Goal: Task Accomplishment & Management: Manage account settings

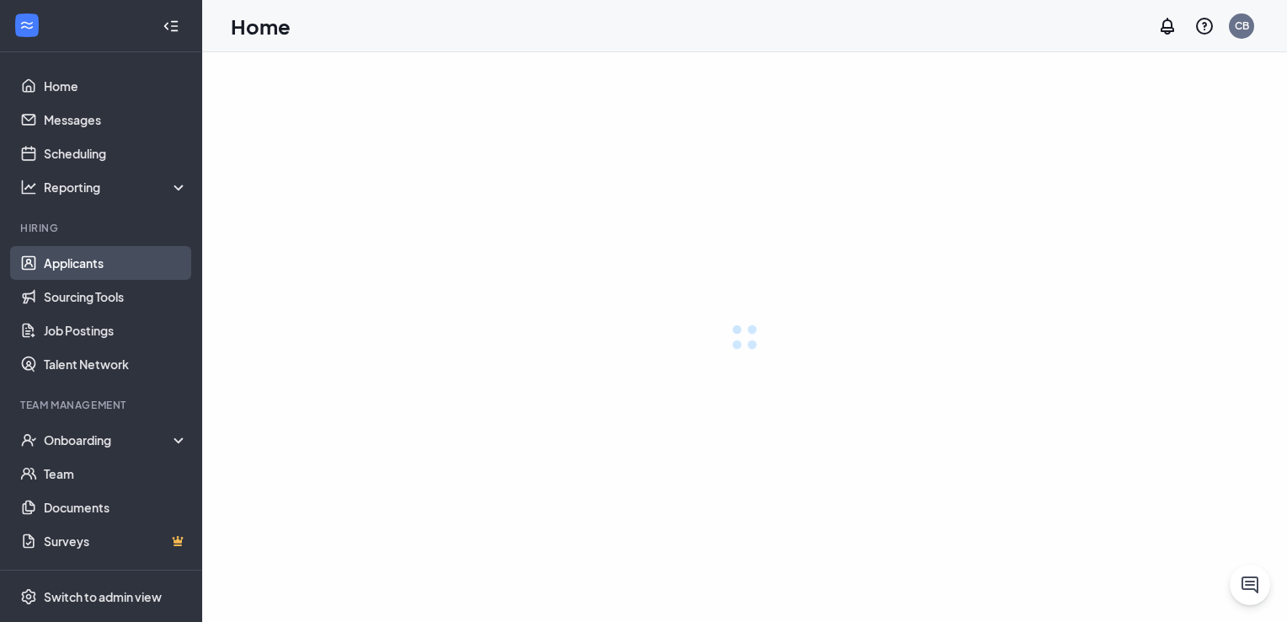
click at [77, 253] on link "Applicants" at bounding box center [116, 263] width 144 height 34
click at [77, 264] on link "Applicants" at bounding box center [116, 263] width 144 height 34
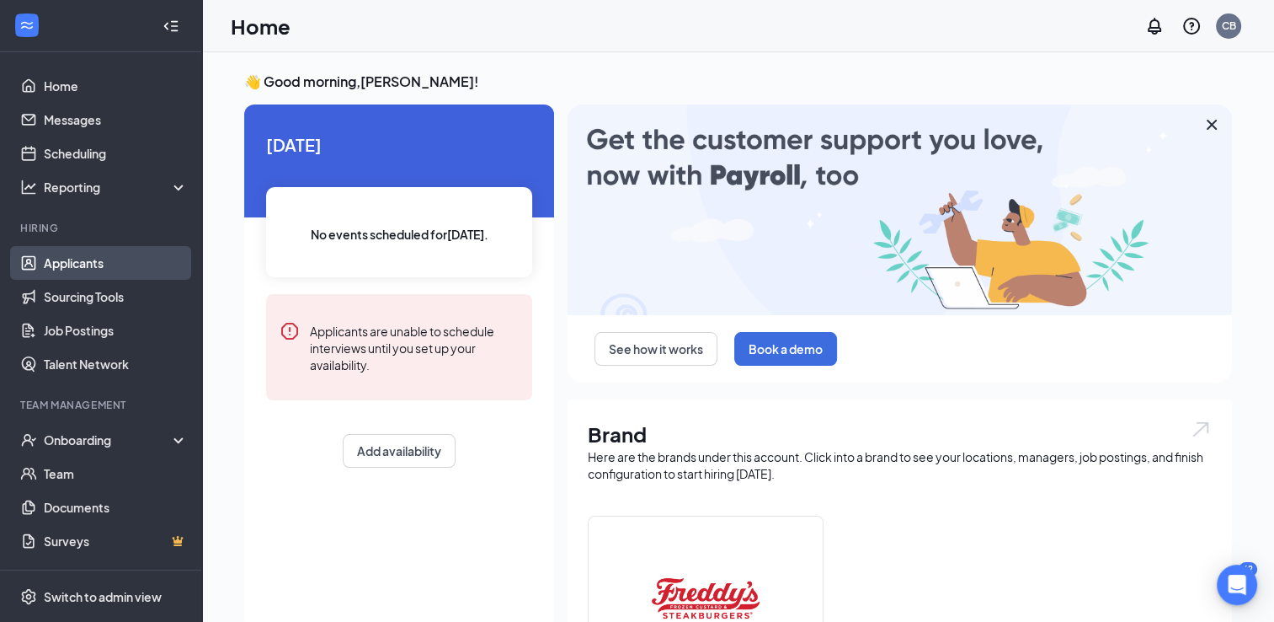
click at [52, 265] on link "Applicants" at bounding box center [116, 263] width 144 height 34
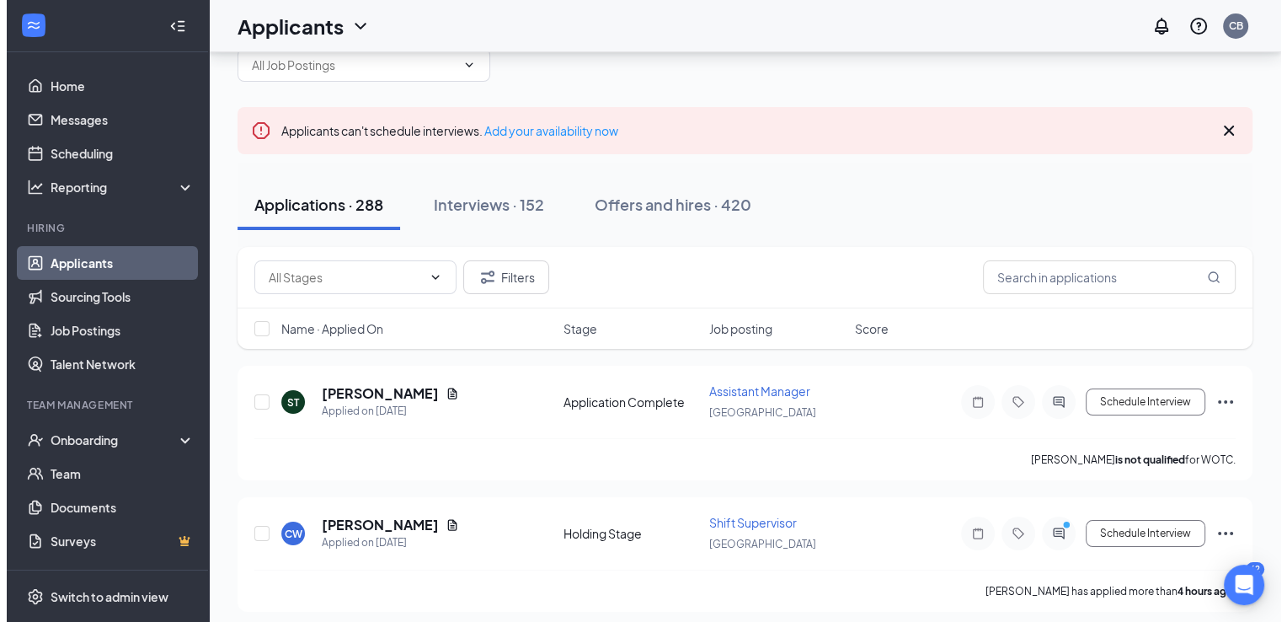
scroll to position [84, 0]
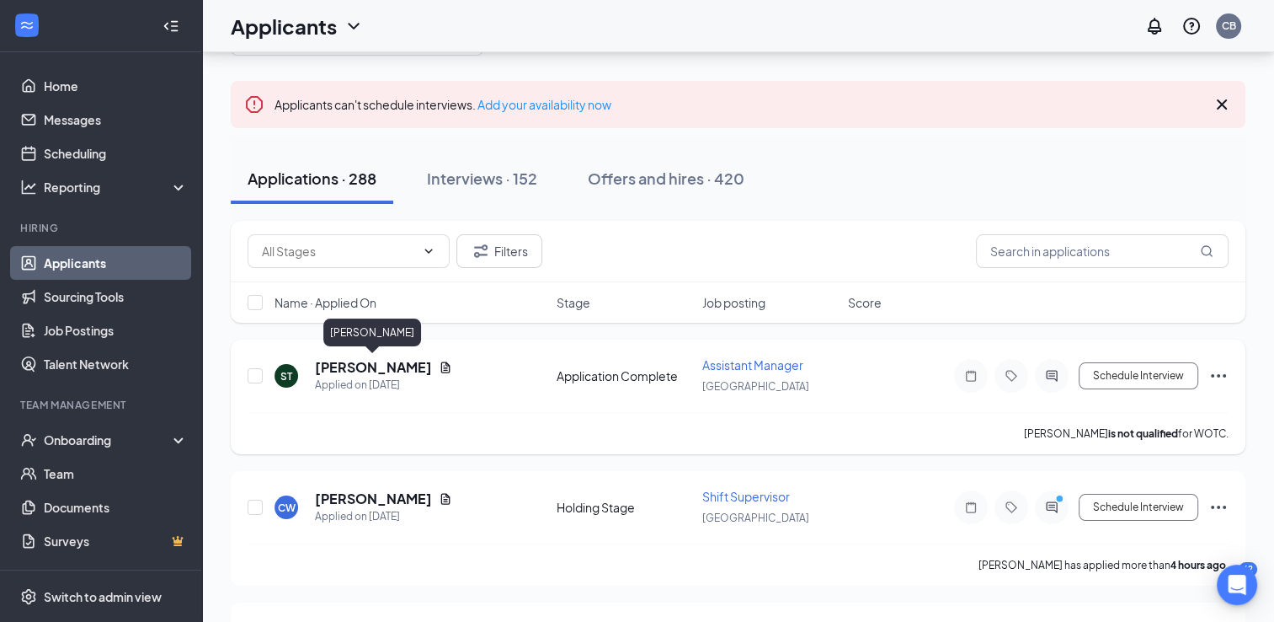
click at [340, 364] on h5 "[PERSON_NAME]" at bounding box center [373, 367] width 117 height 19
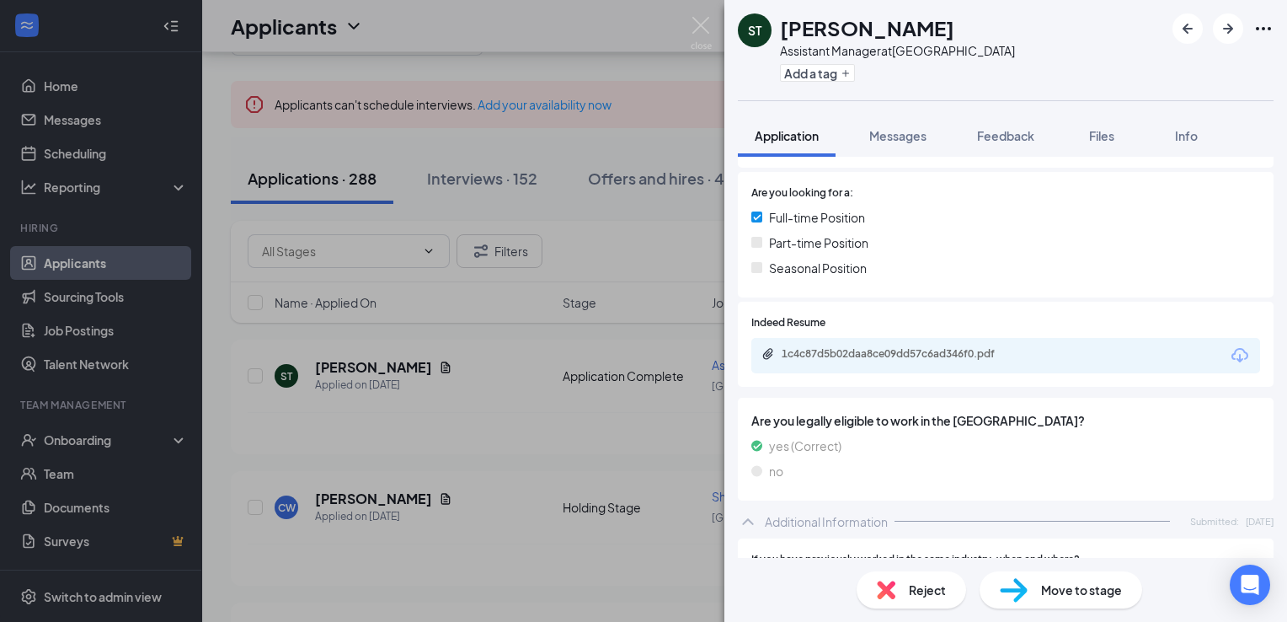
scroll to position [337, 0]
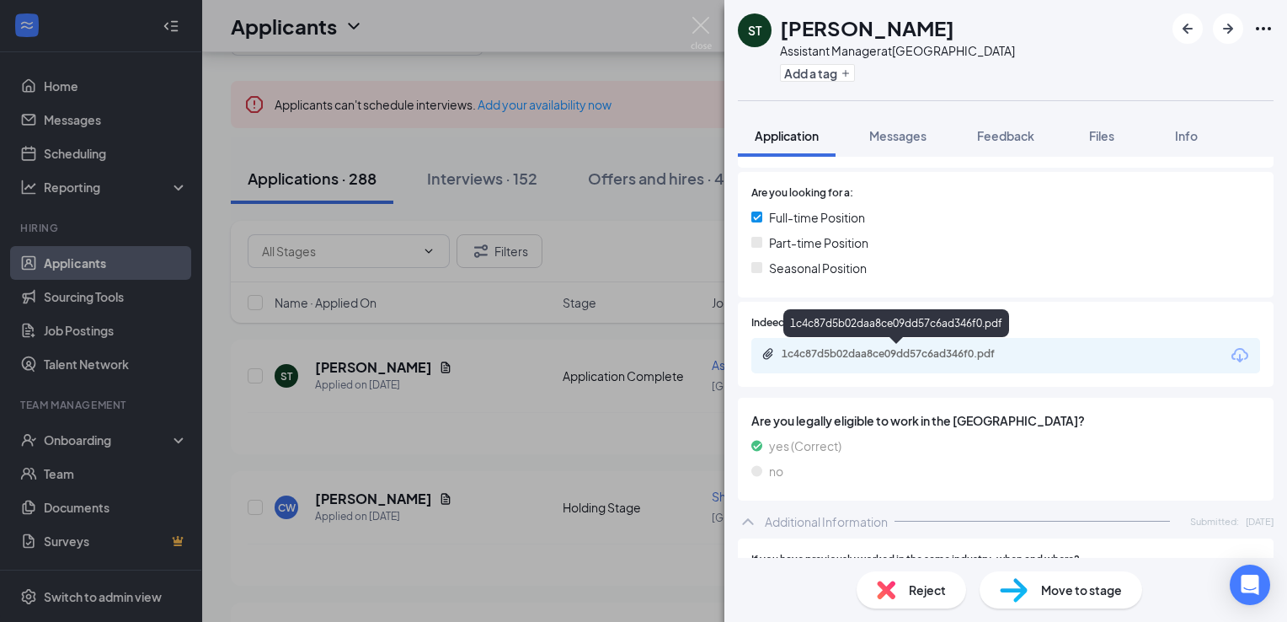
click at [924, 355] on div "1c4c87d5b02daa8ce09dd57c6ad346f0.pdf" at bounding box center [900, 353] width 236 height 13
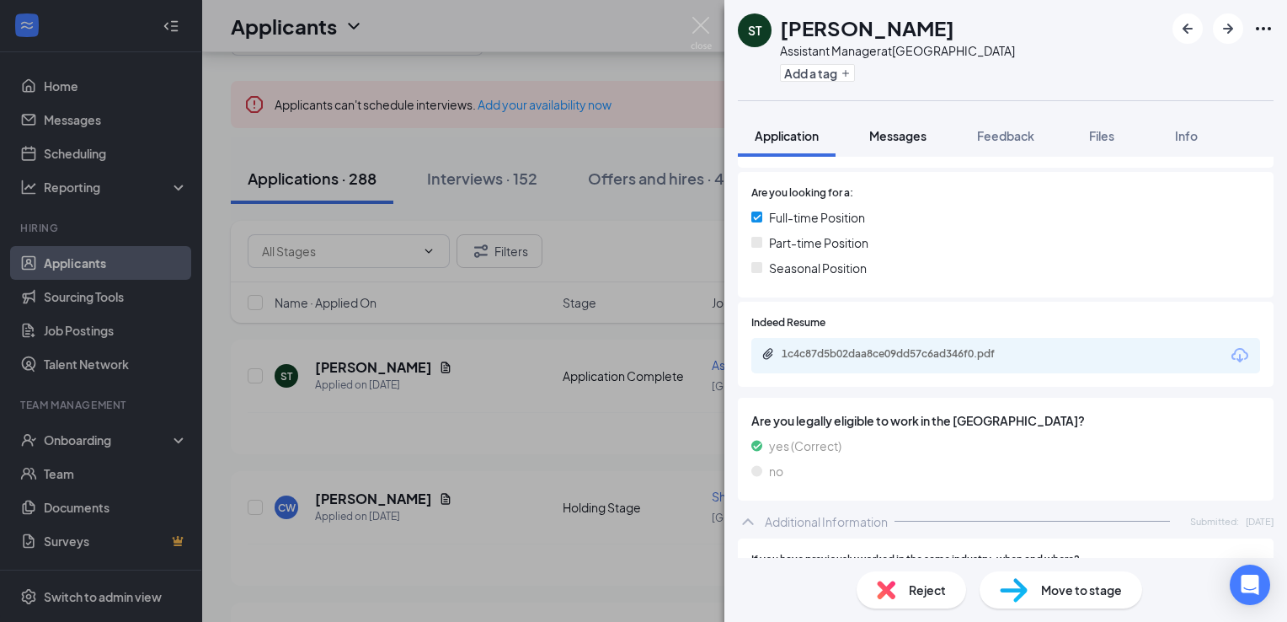
click at [879, 146] on button "Messages" at bounding box center [897, 136] width 91 height 42
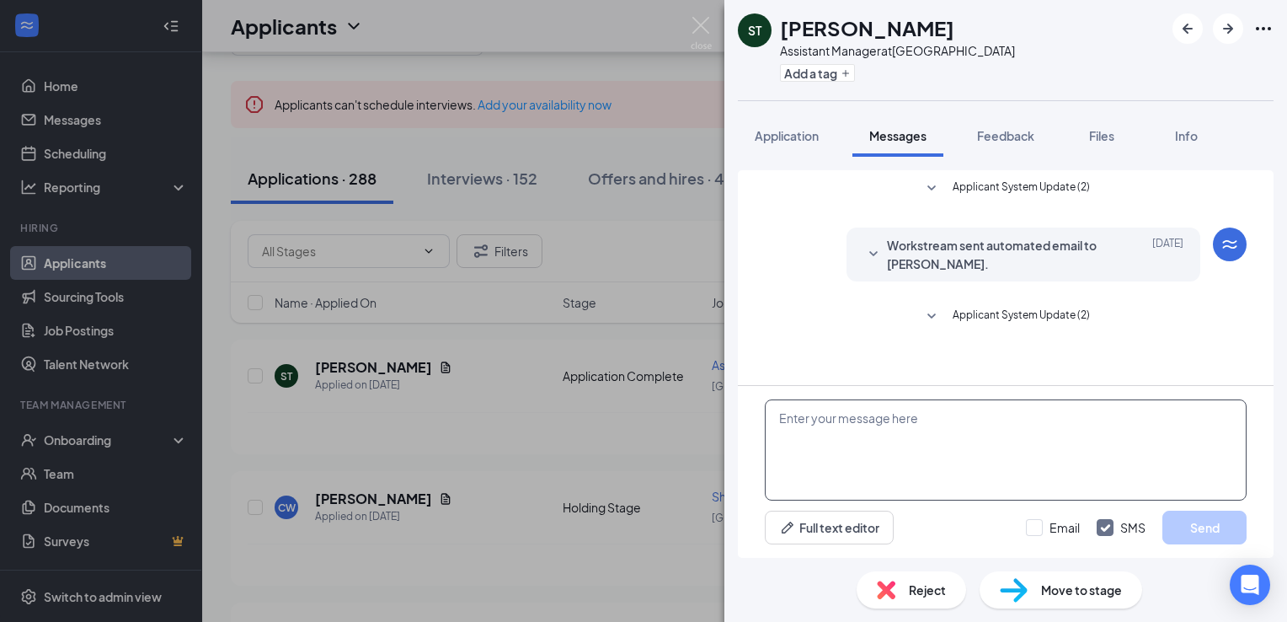
click at [836, 430] on textarea at bounding box center [1006, 449] width 482 height 101
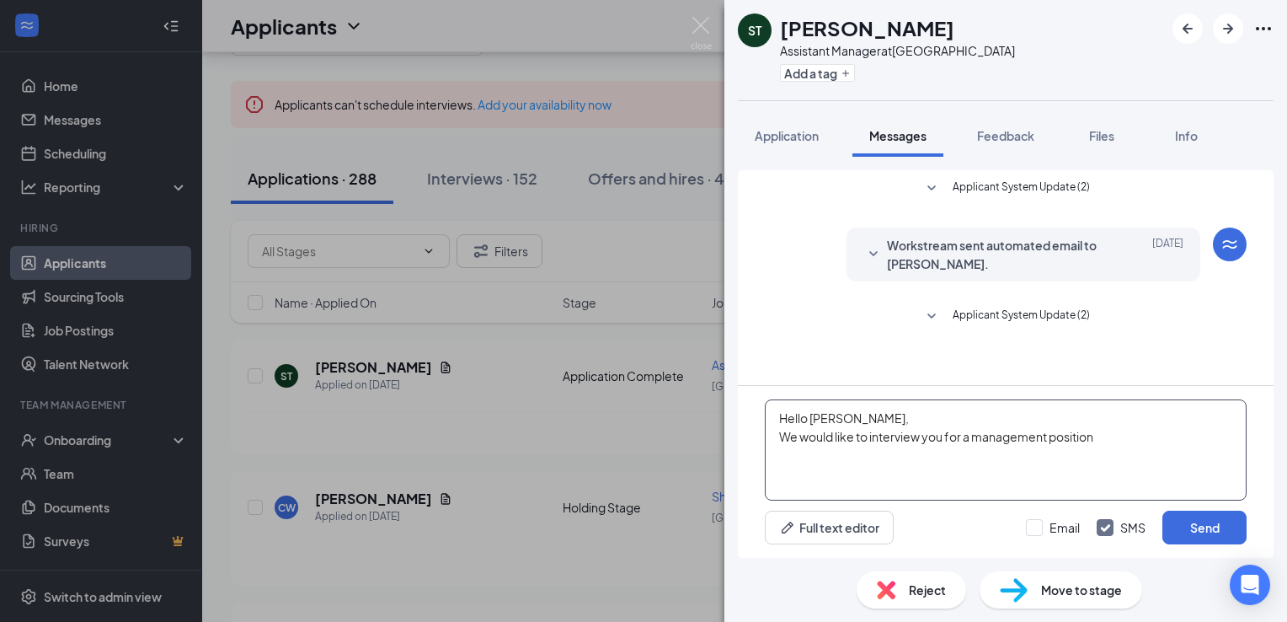
click at [1104, 435] on textarea "Hello [PERSON_NAME], We would like to interview you for a management position" at bounding box center [1006, 449] width 482 height 101
click at [822, 459] on textarea "Hello [PERSON_NAME], We would like to interview you for a management position. …" at bounding box center [1006, 449] width 482 height 101
click at [946, 451] on textarea "Hello [PERSON_NAME], We would like to interview you for a management position. …" at bounding box center [1006, 449] width 482 height 101
click at [1238, 439] on textarea "Hello [PERSON_NAME], We would like to interview you for a management position. …" at bounding box center [1006, 449] width 482 height 101
click at [889, 455] on textarea "Hello [PERSON_NAME], We would like to interview you for a management position. …" at bounding box center [1006, 449] width 482 height 101
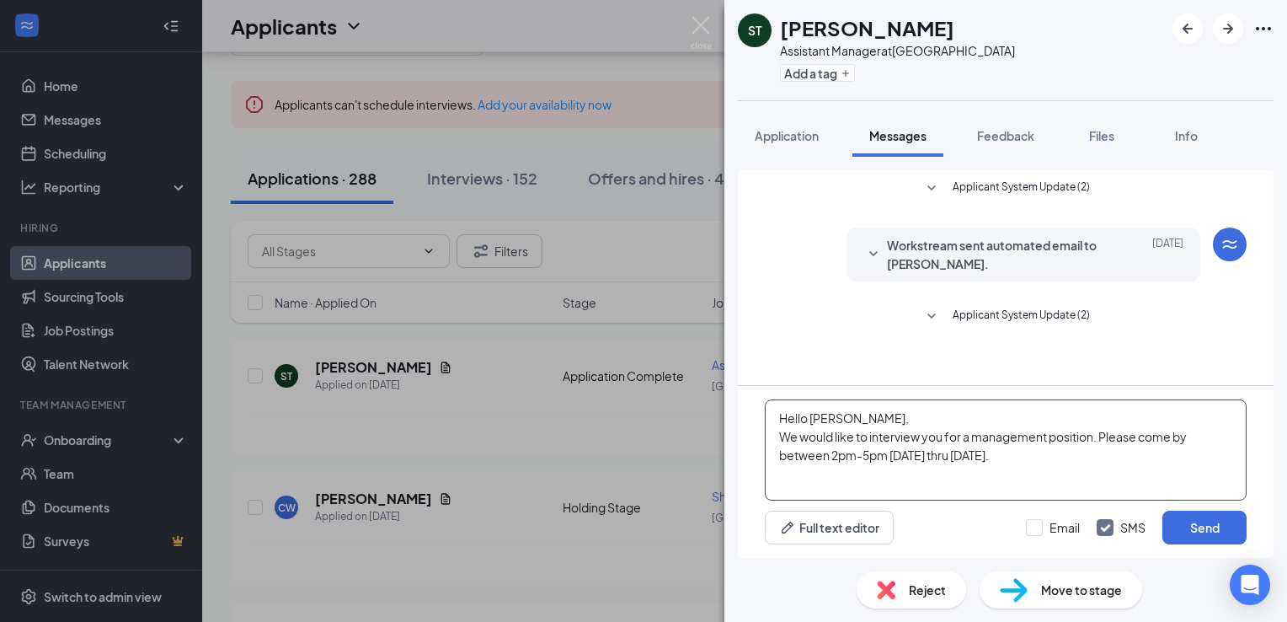
click at [889, 453] on textarea "Hello [PERSON_NAME], We would like to interview you for a management position. …" at bounding box center [1006, 449] width 482 height 101
click at [1095, 471] on textarea "Hello [PERSON_NAME], We would like to interview you for a management position. …" at bounding box center [1006, 449] width 482 height 101
type textarea "Hello [PERSON_NAME], We would like to interview you for a management position. …"
click at [1192, 529] on button "Send" at bounding box center [1204, 527] width 84 height 34
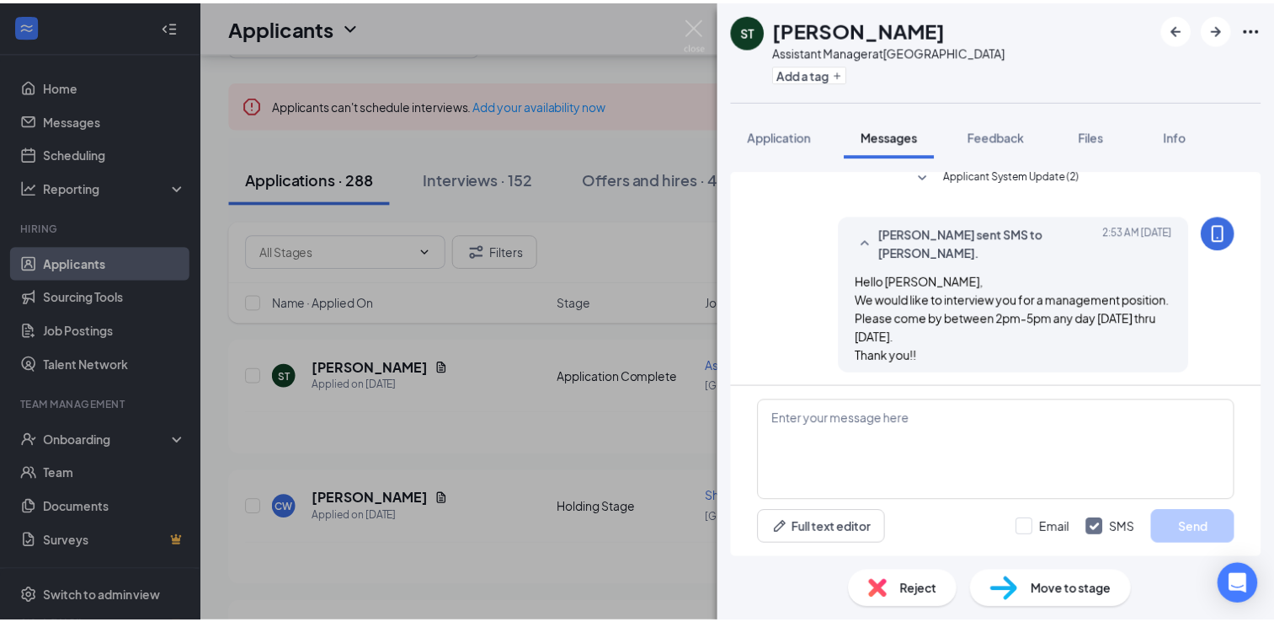
scroll to position [143, 0]
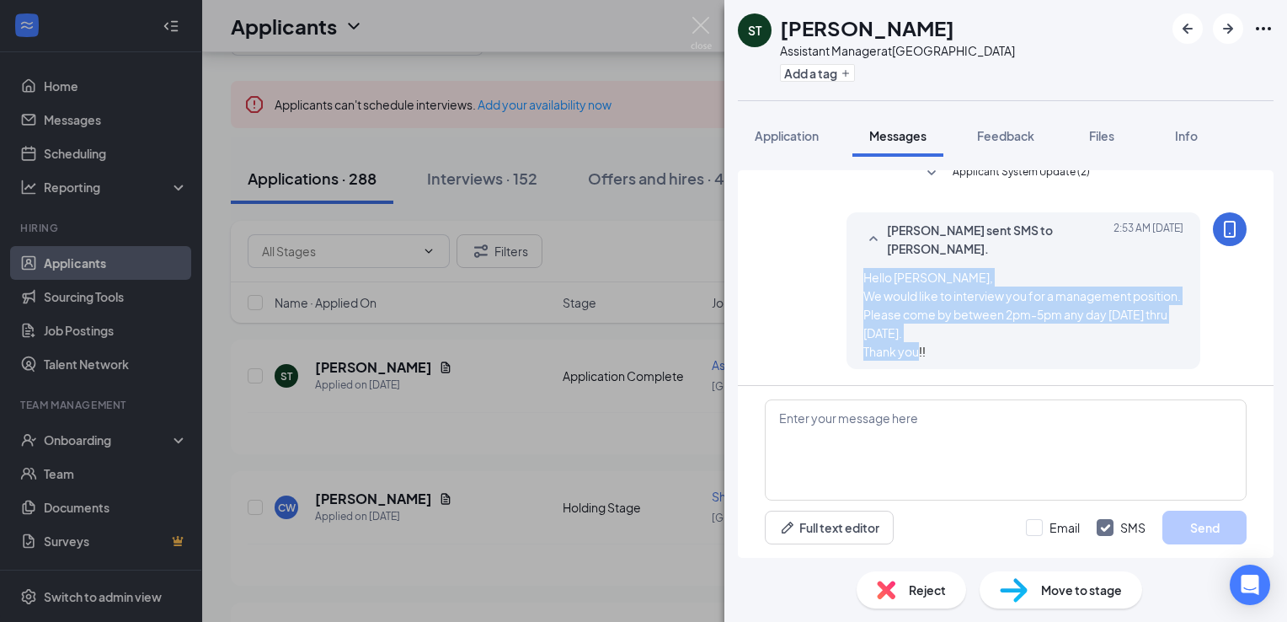
drag, startPoint x: 849, startPoint y: 275, endPoint x: 949, endPoint y: 349, distance: 124.2
click at [949, 349] on div "[PERSON_NAME] sent SMS to [PERSON_NAME]. [DATE] 2:53 AM Hello [PERSON_NAME], We…" at bounding box center [1024, 290] width 354 height 157
drag, startPoint x: 949, startPoint y: 349, endPoint x: 937, endPoint y: 322, distance: 29.8
copy span "Hello [PERSON_NAME], We would like to interview you for a management position. …"
click at [705, 32] on img at bounding box center [701, 33] width 21 height 33
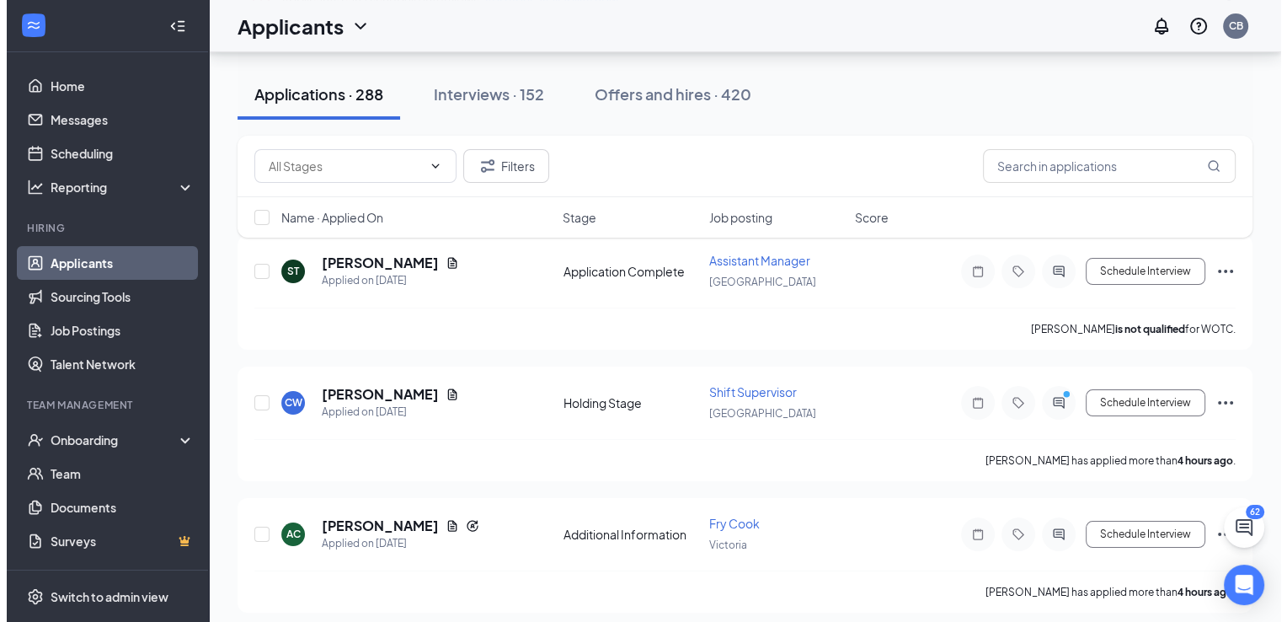
scroll to position [253, 0]
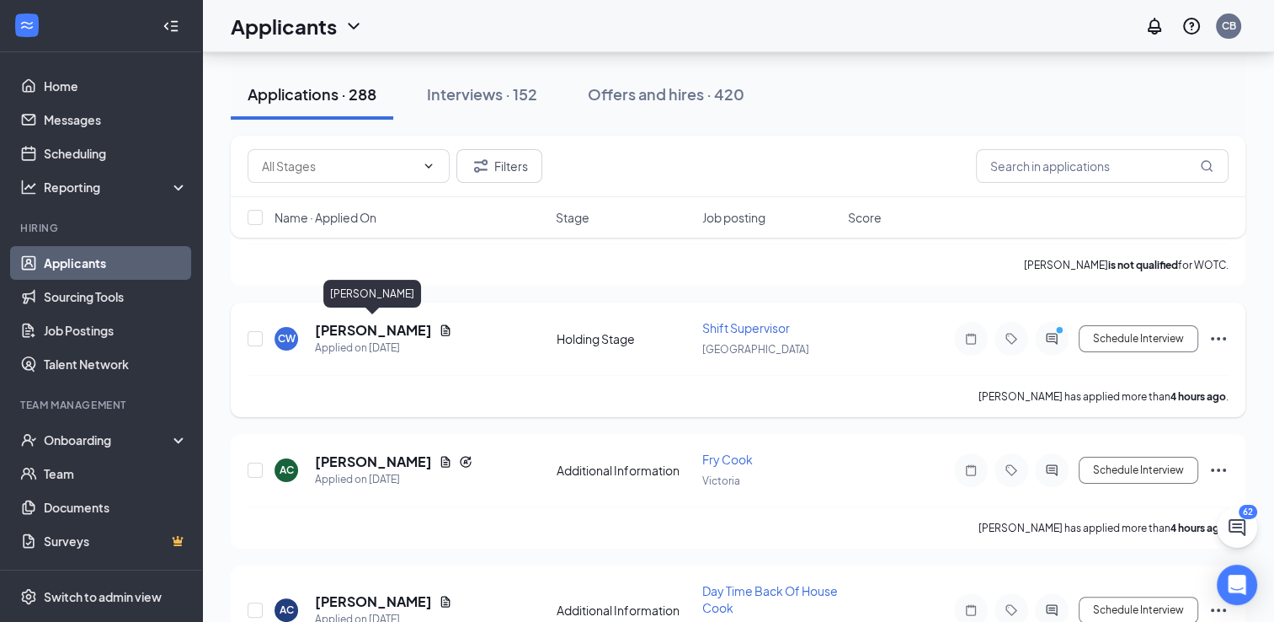
click at [350, 322] on h5 "[PERSON_NAME]" at bounding box center [373, 330] width 117 height 19
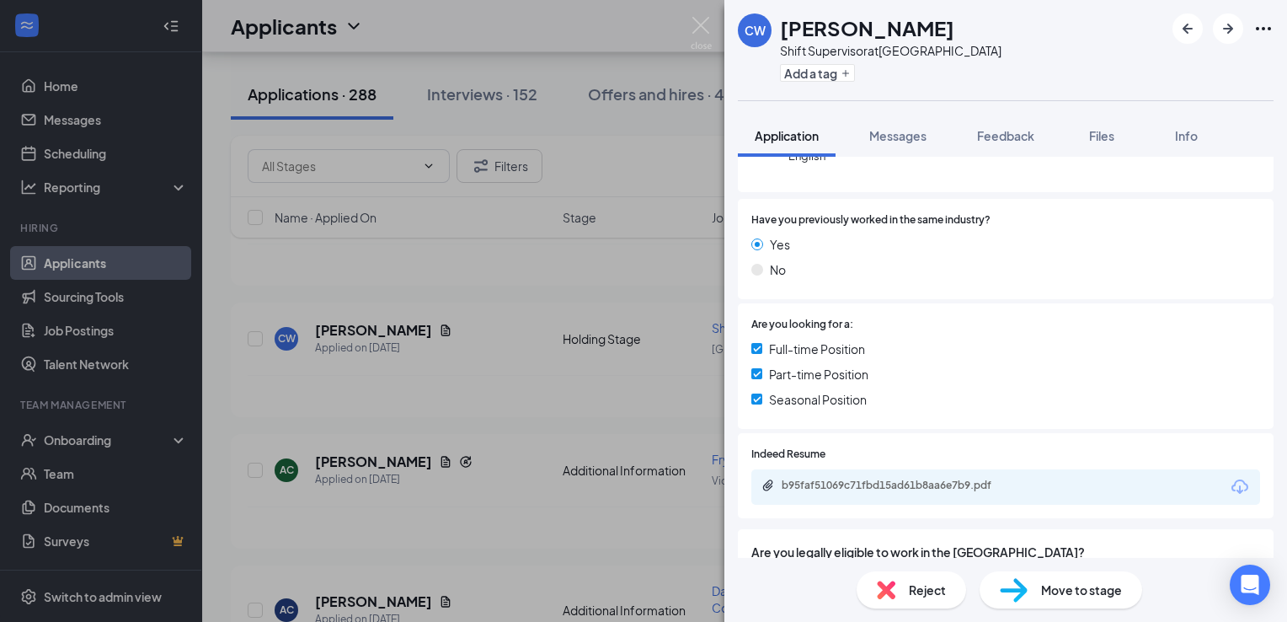
scroll to position [505, 0]
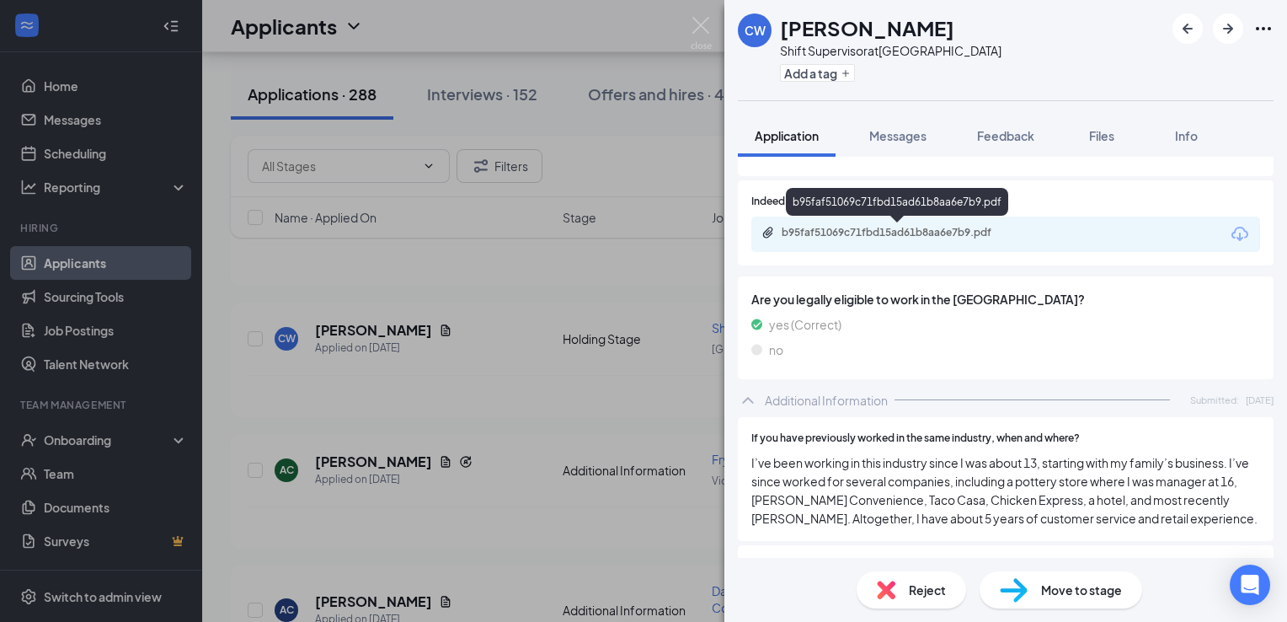
click at [917, 227] on div "b95faf51069c71fbd15ad61b8aa6e7b9.pdf" at bounding box center [900, 232] width 236 height 13
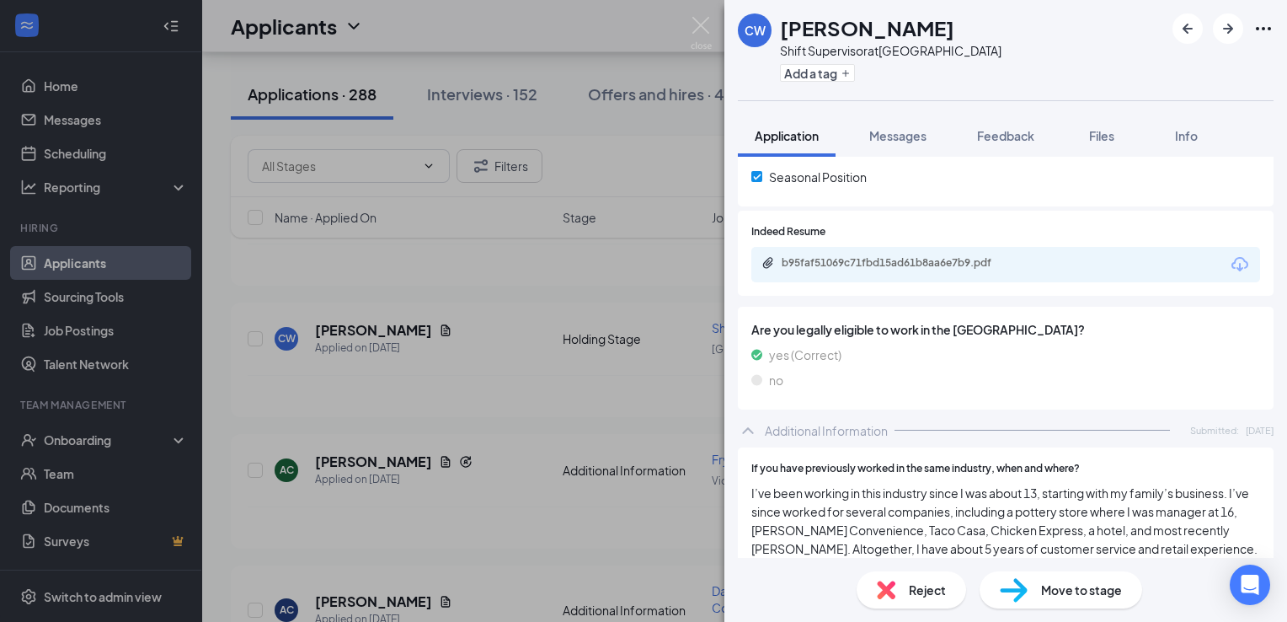
scroll to position [473, 0]
click at [896, 132] on span "Messages" at bounding box center [897, 135] width 57 height 15
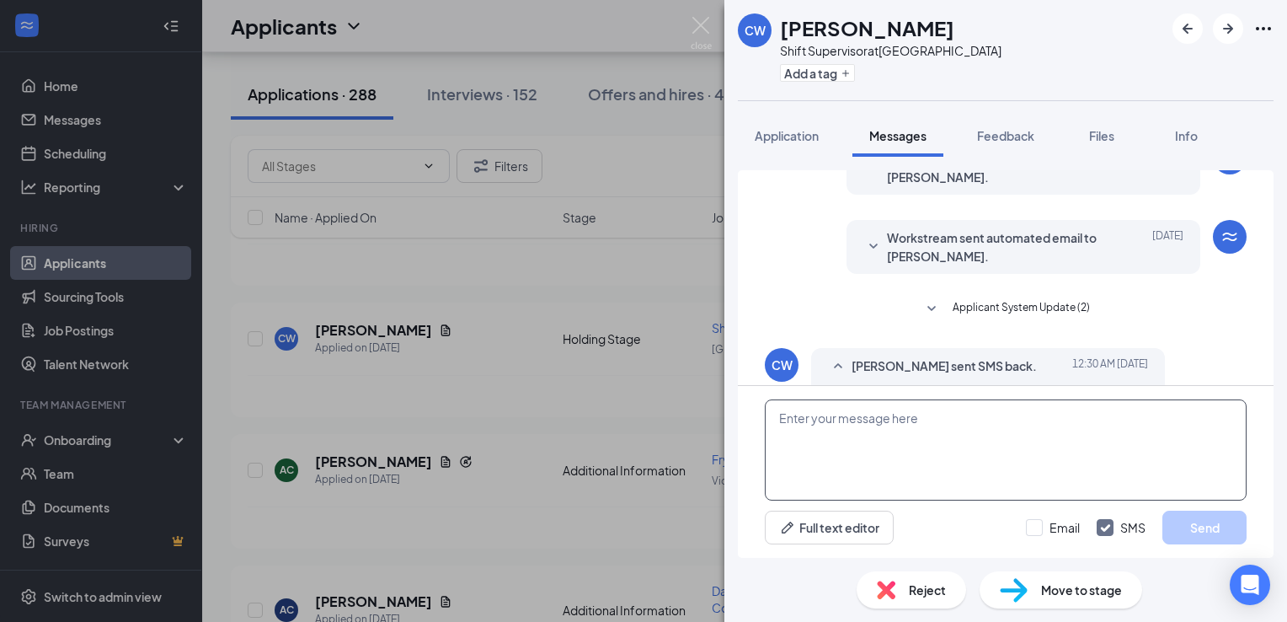
scroll to position [259, 0]
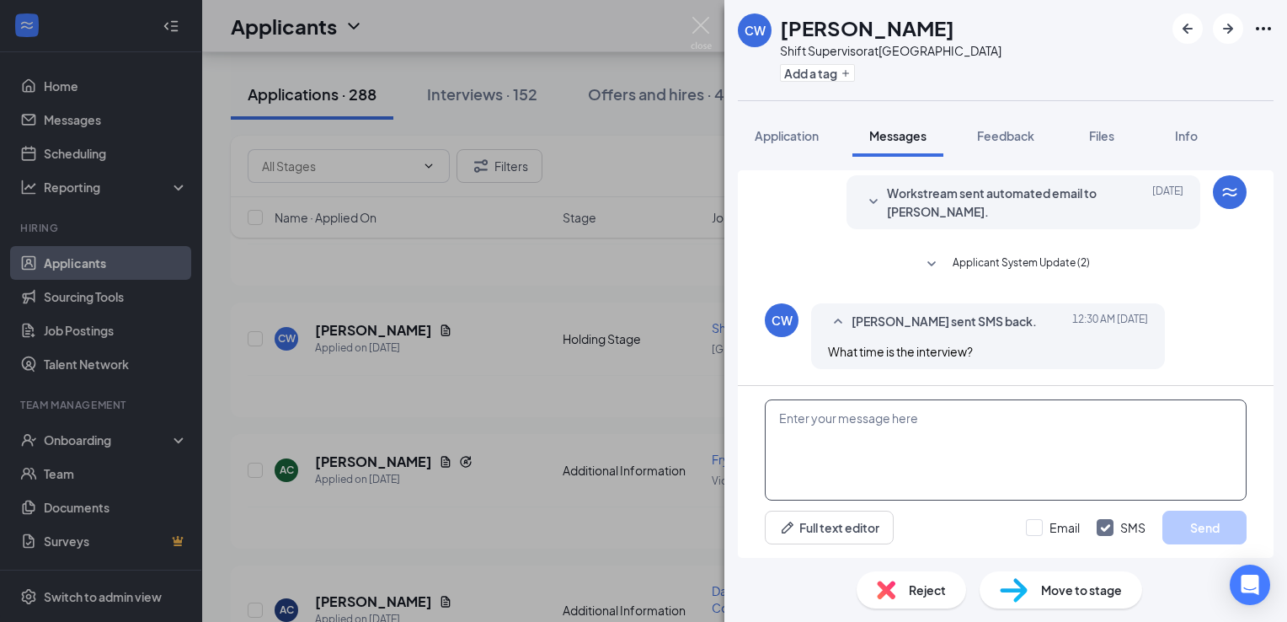
paste textarea "Hello [PERSON_NAME], We would like to interview you for a management position. …"
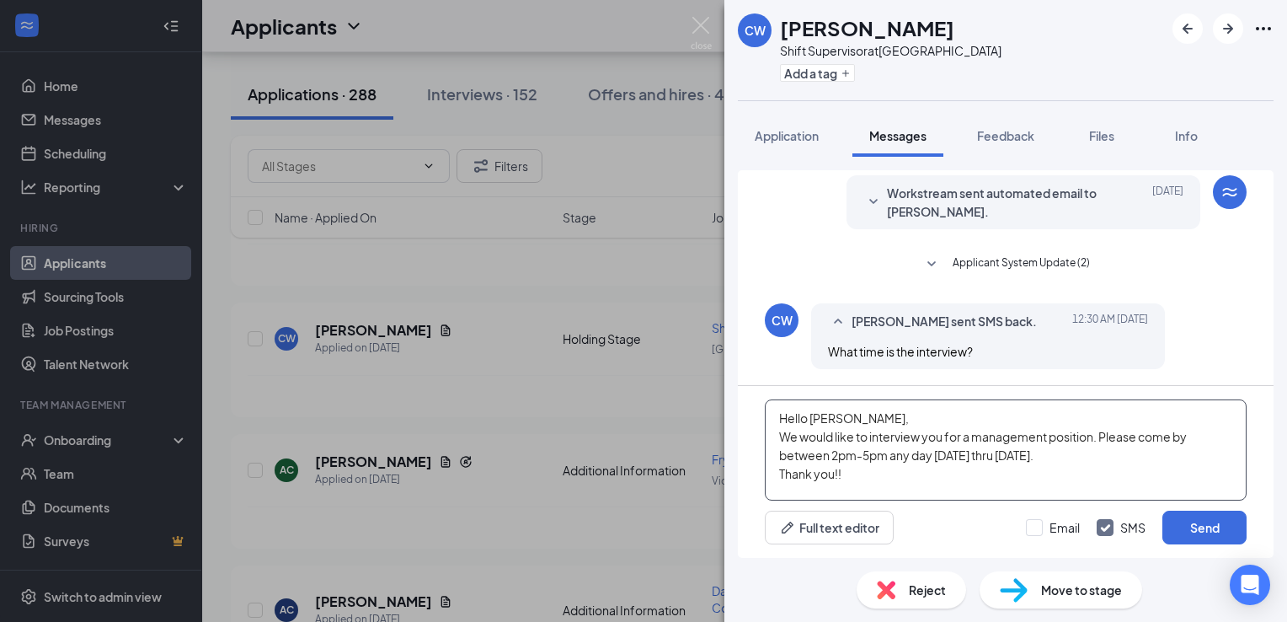
click at [866, 423] on textarea "Hello [PERSON_NAME], We would like to interview you for a management position. …" at bounding box center [1006, 449] width 482 height 101
drag, startPoint x: 773, startPoint y: 419, endPoint x: 893, endPoint y: 496, distance: 142.5
click at [893, 496] on textarea "Hello, We would like to interview you for a management position. Please come by…" at bounding box center [1006, 449] width 482 height 101
type textarea "Hello, We would like to interview you for a management position. Please come by…"
click at [1199, 340] on div "CW [PERSON_NAME] sent SMS back. [DATE] 12:30 AM What time is the interview?" at bounding box center [1006, 340] width 482 height 74
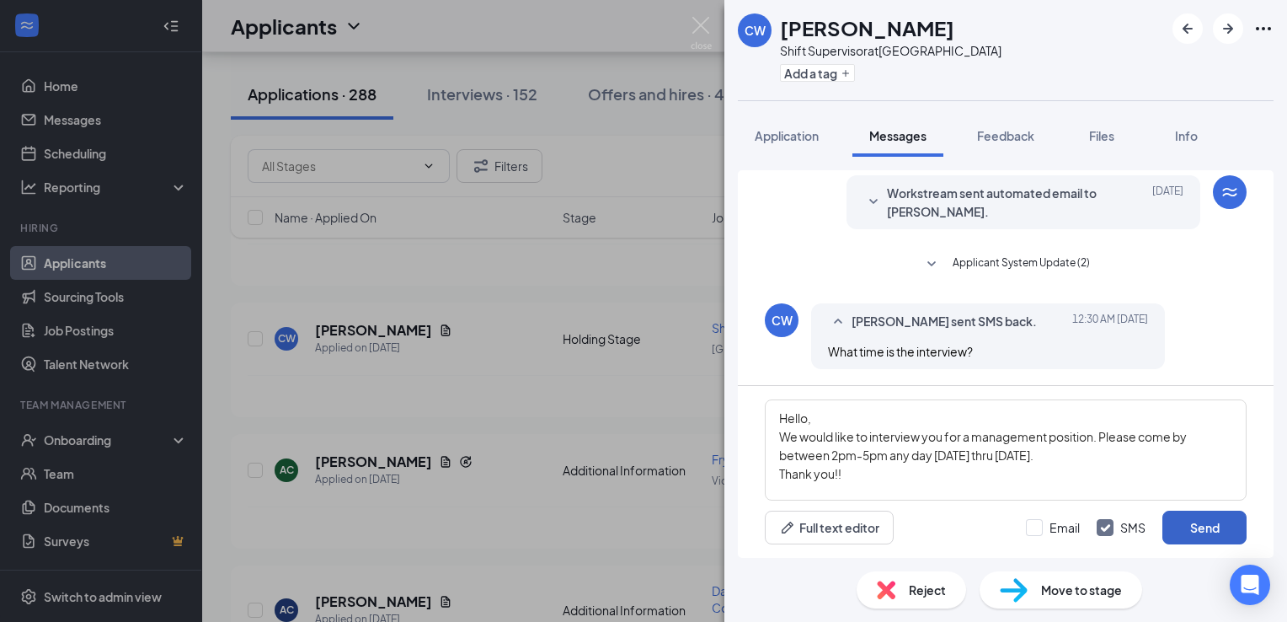
click at [1236, 539] on button "Send" at bounding box center [1204, 527] width 84 height 34
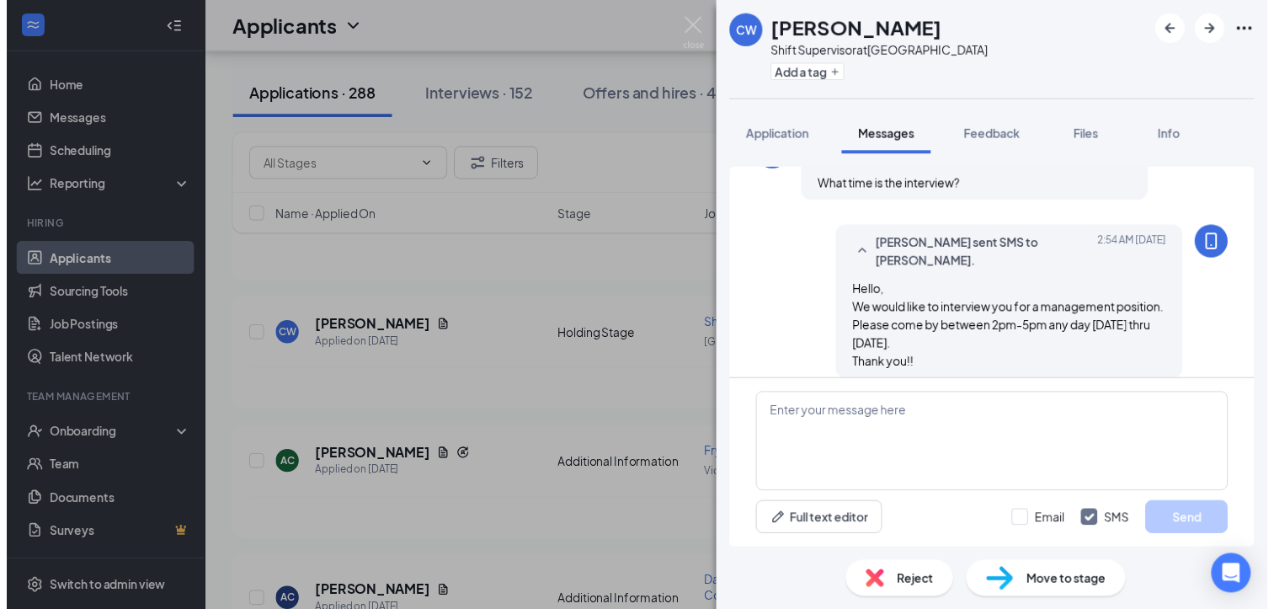
scroll to position [441, 0]
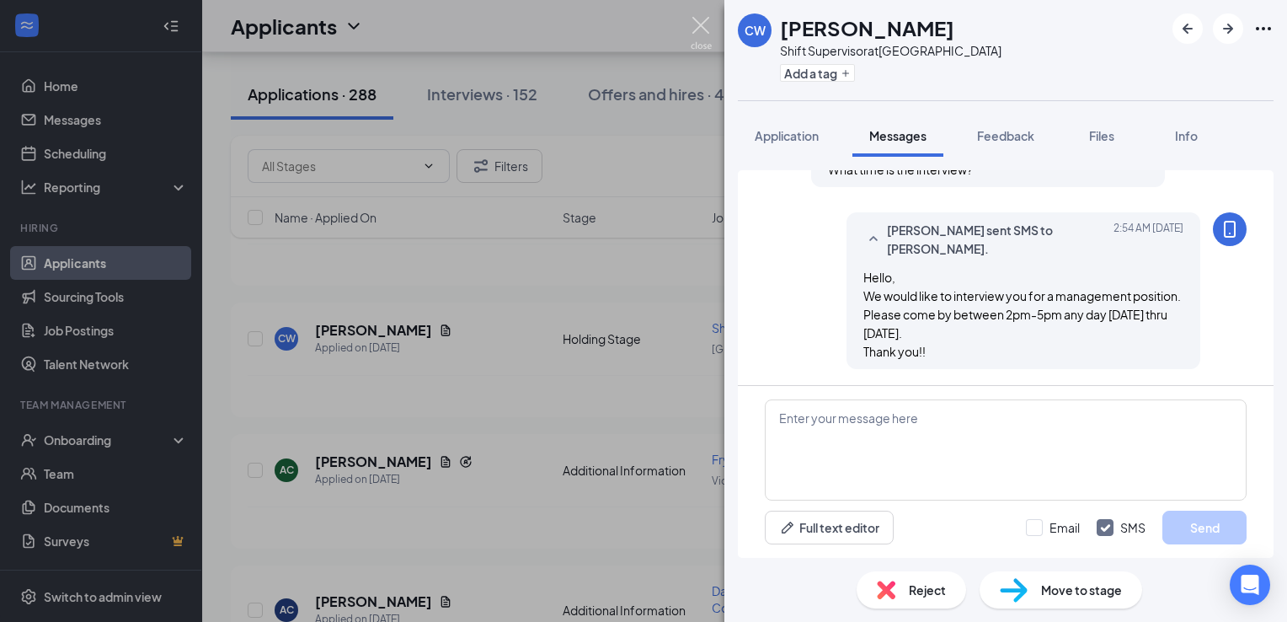
click at [697, 32] on img at bounding box center [701, 33] width 21 height 33
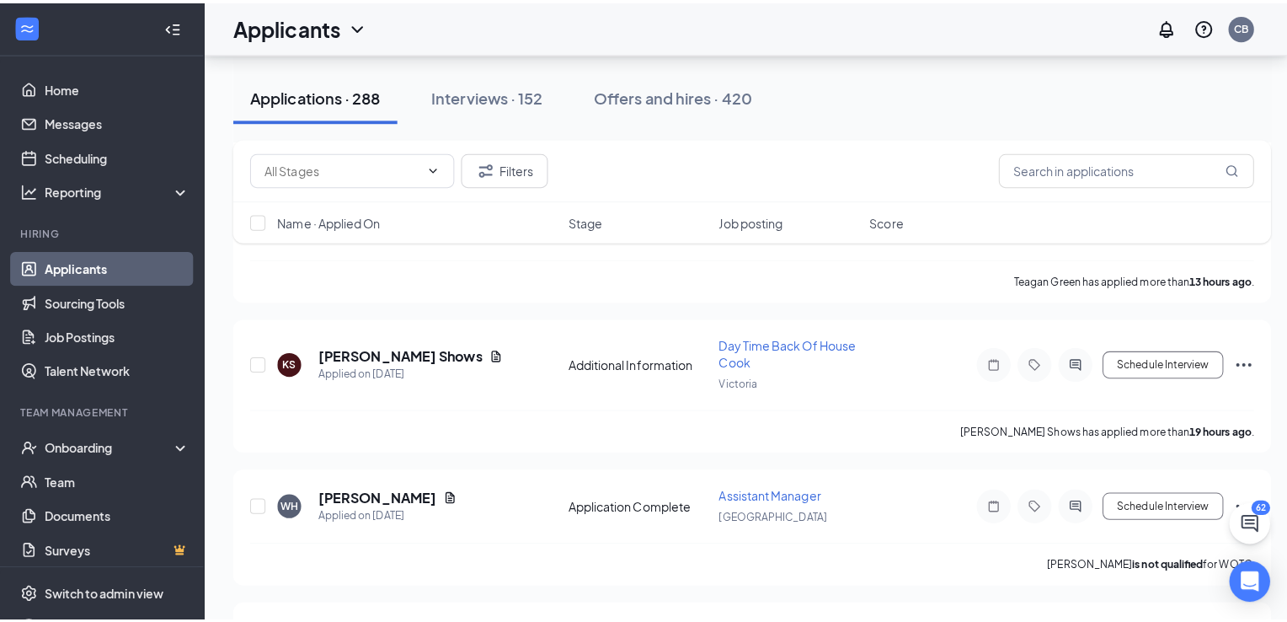
scroll to position [1685, 0]
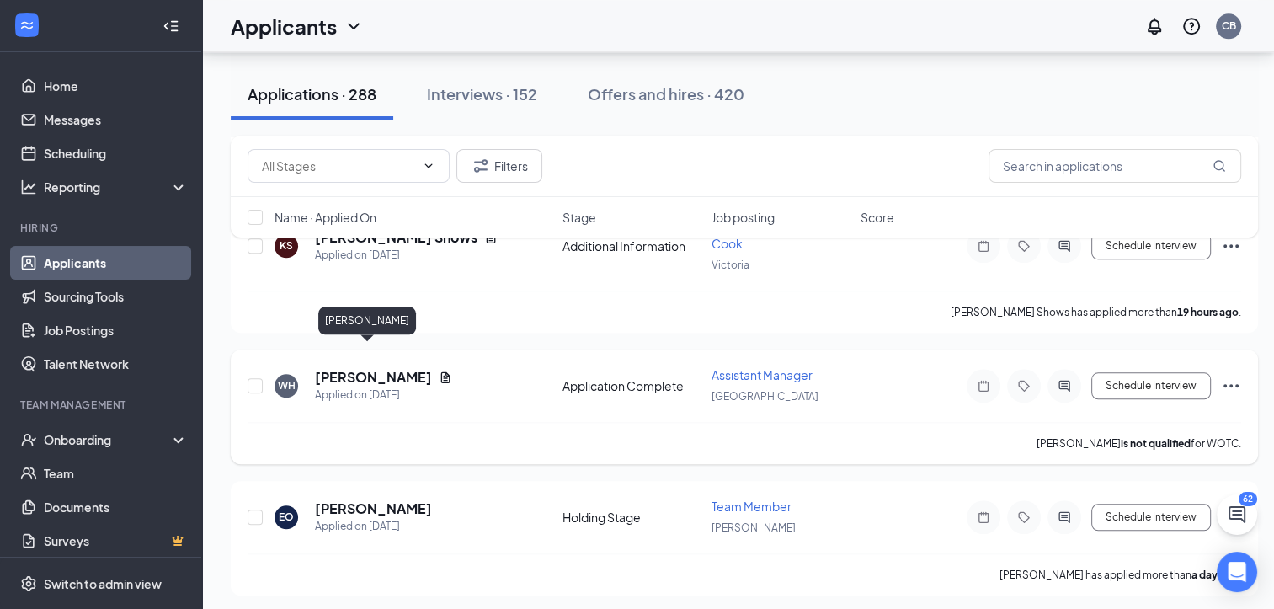
click at [349, 368] on h5 "[PERSON_NAME]" at bounding box center [373, 377] width 117 height 19
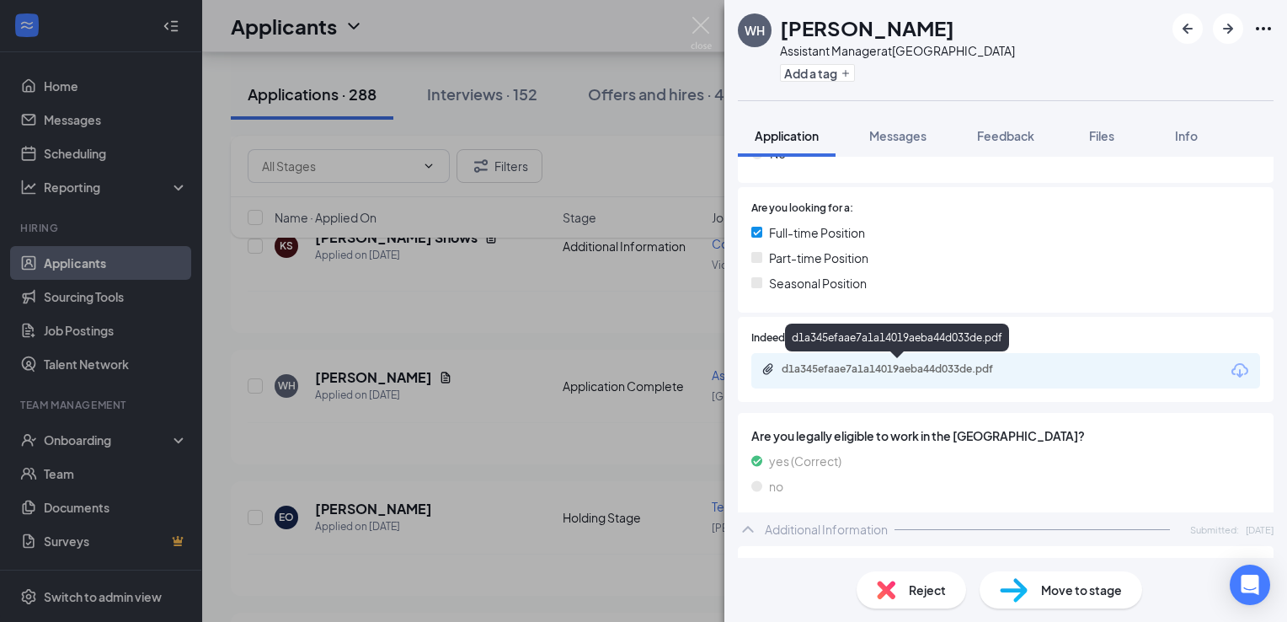
scroll to position [337, 0]
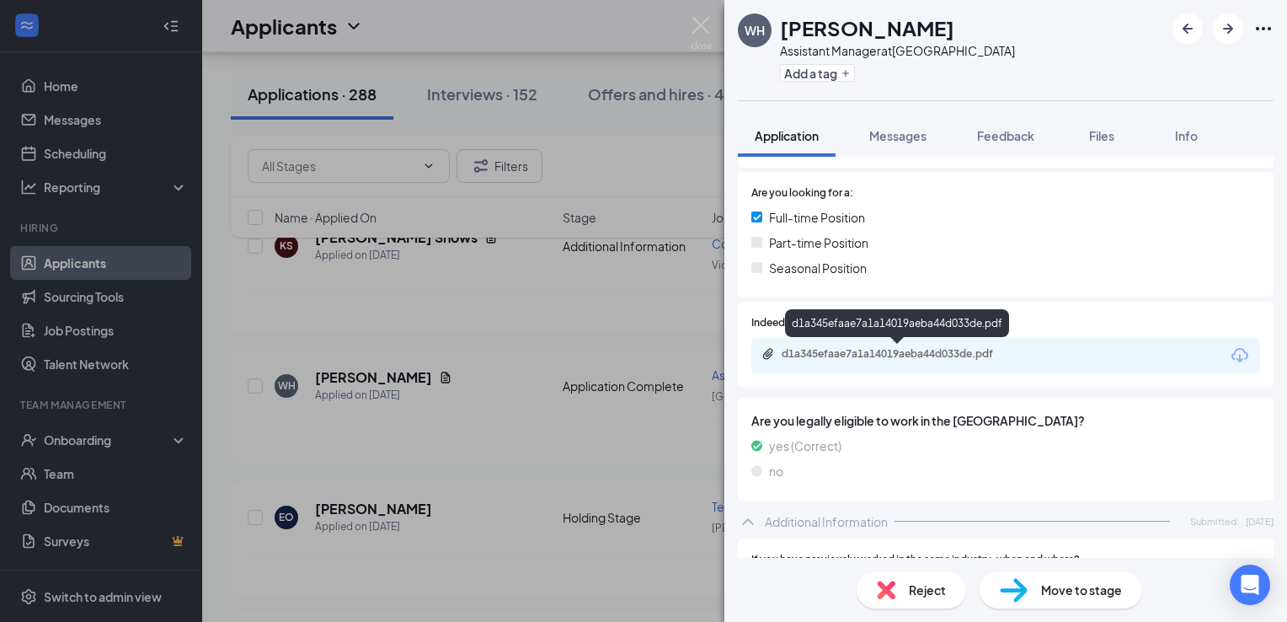
click at [853, 344] on div "d1a345efaae7a1a14019aeba44d033de.pdf" at bounding box center [1005, 355] width 509 height 35
click at [856, 357] on div "d1a345efaae7a1a14019aeba44d033de.pdf" at bounding box center [900, 353] width 236 height 13
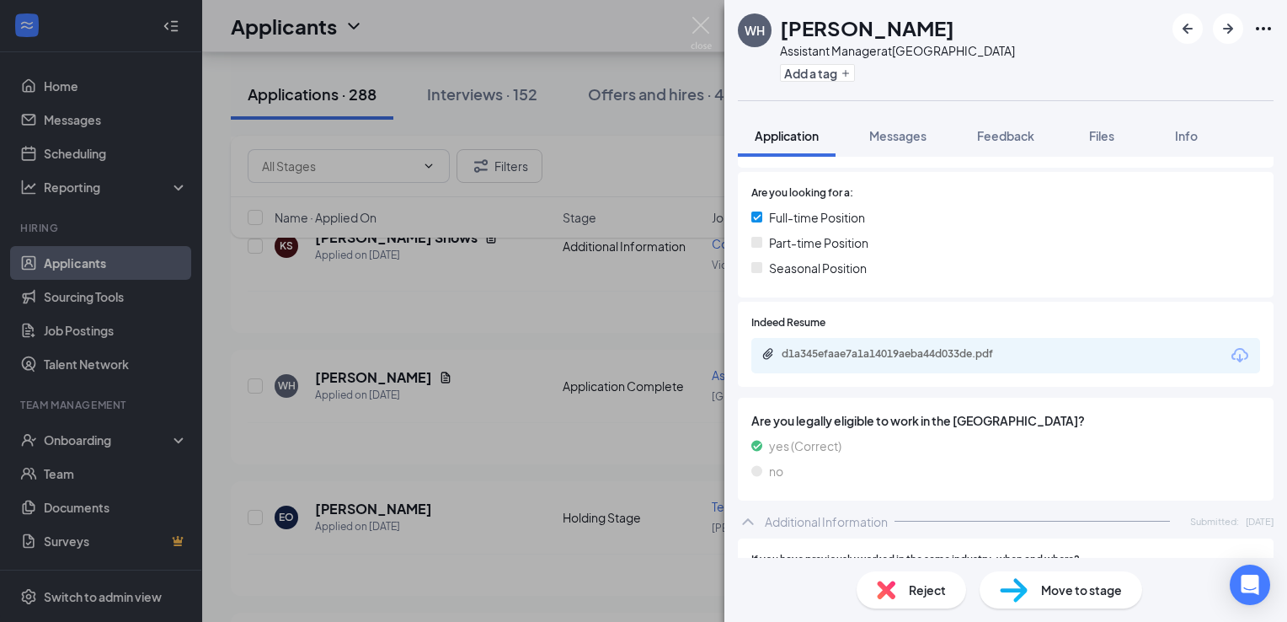
drag, startPoint x: 905, startPoint y: 136, endPoint x: 926, endPoint y: 264, distance: 129.7
click at [905, 136] on span "Messages" at bounding box center [897, 135] width 57 height 15
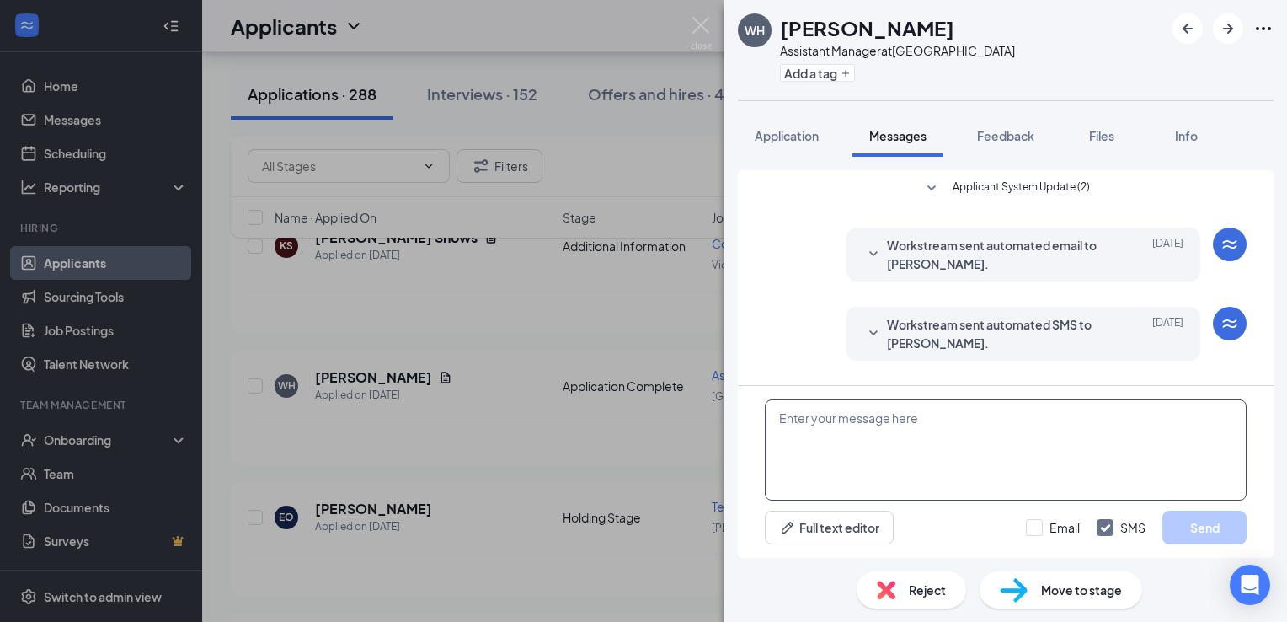
scroll to position [40, 0]
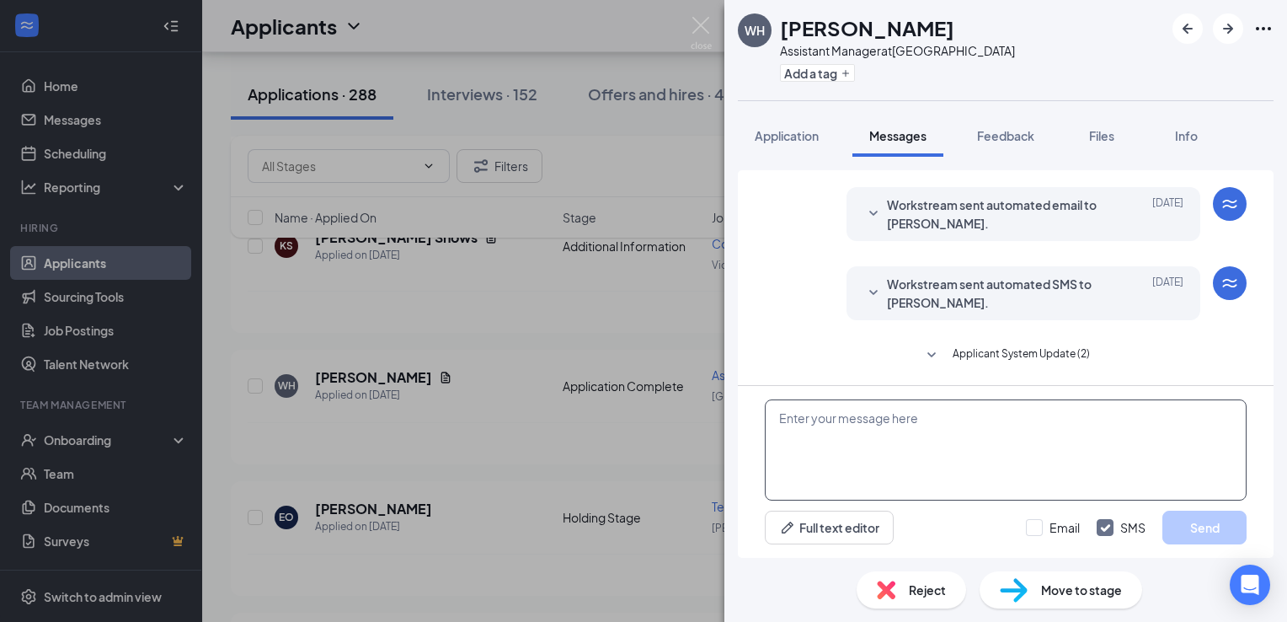
paste textarea "Hello, We would like to interview you for a management position. Please come by…"
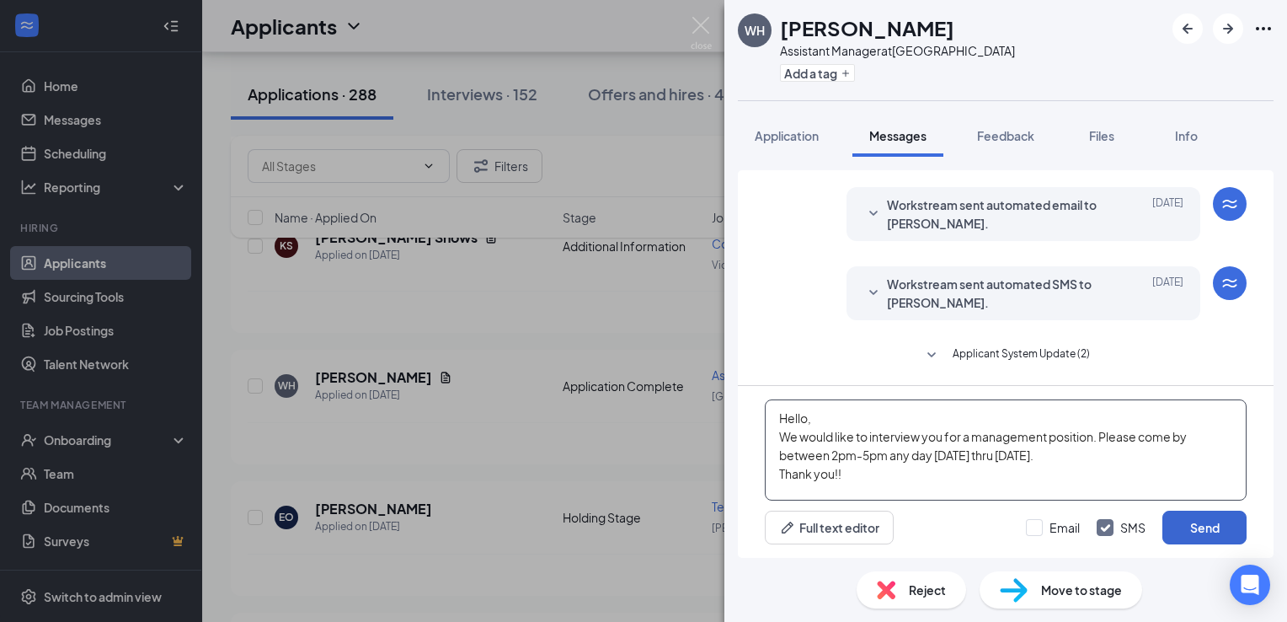
type textarea "Hello, We would like to interview you for a management position. Please come by…"
click at [1188, 532] on button "Send" at bounding box center [1204, 527] width 84 height 34
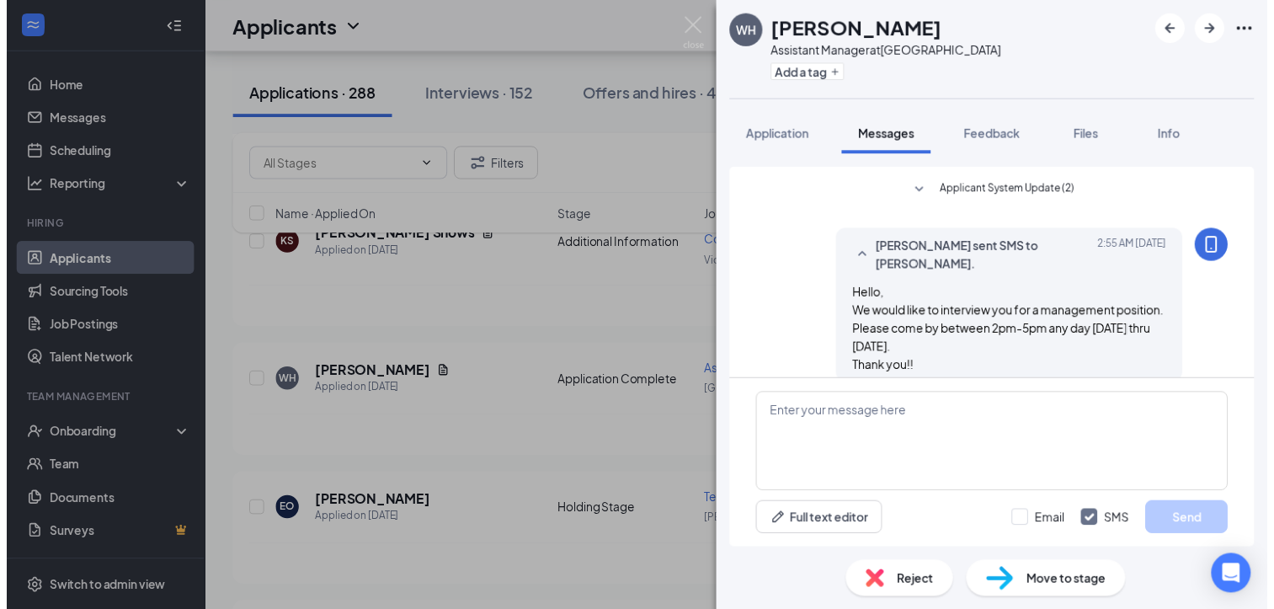
scroll to position [206, 0]
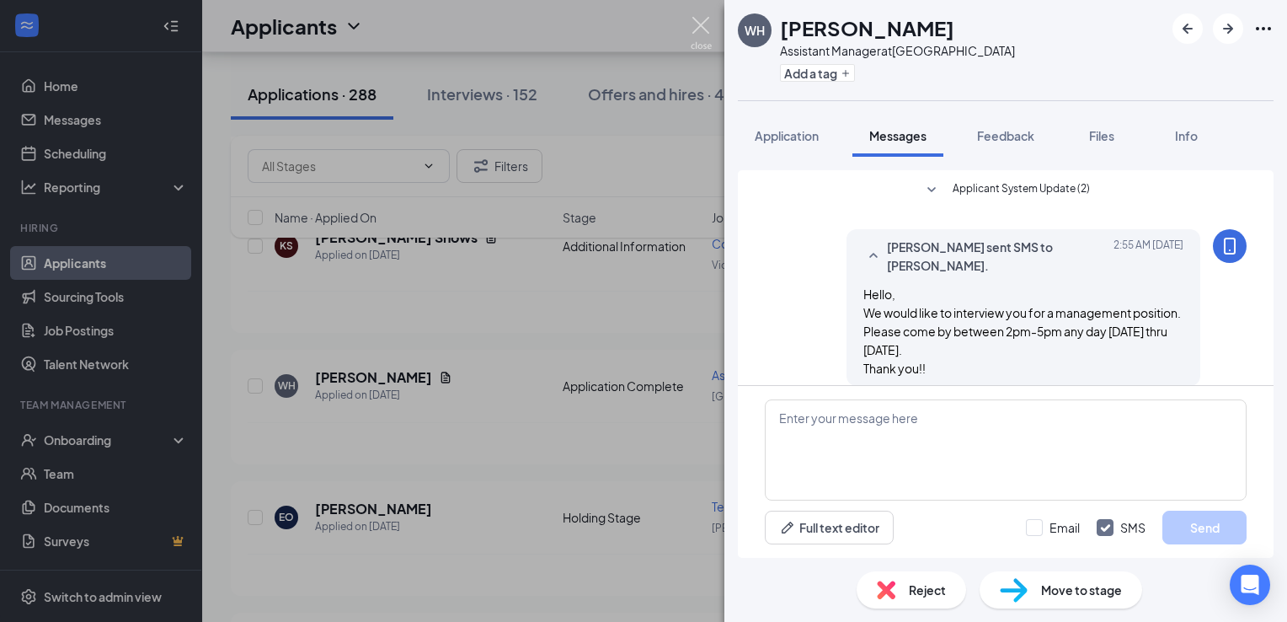
click at [692, 31] on img at bounding box center [701, 33] width 21 height 33
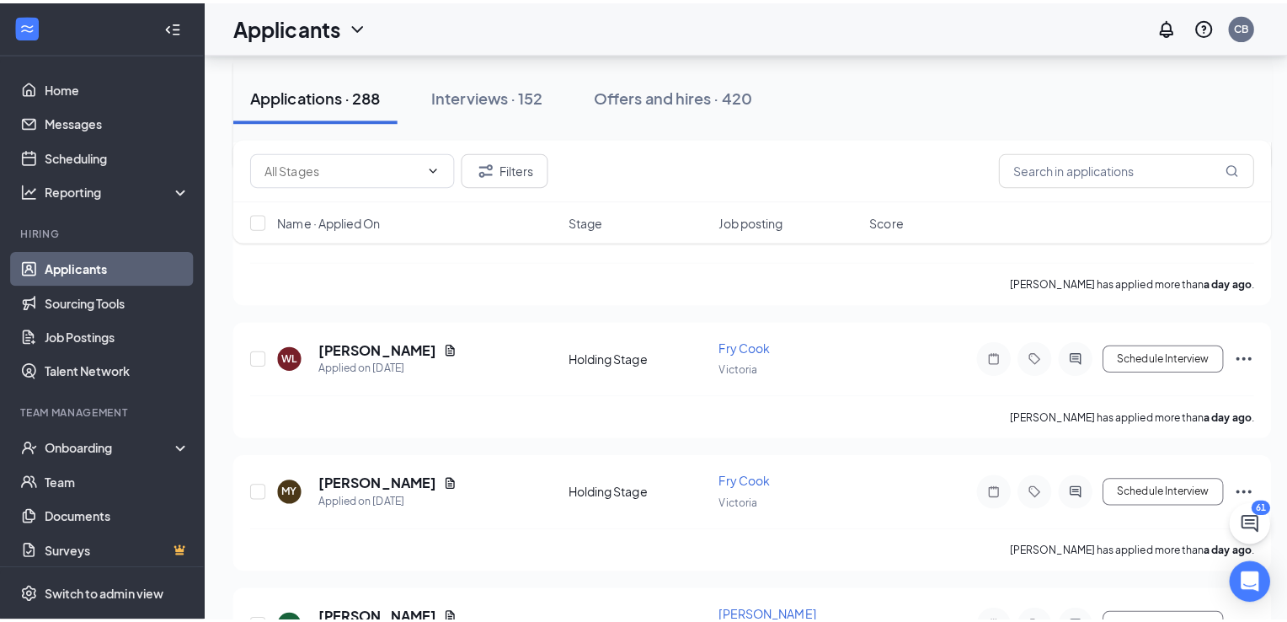
scroll to position [2190, 0]
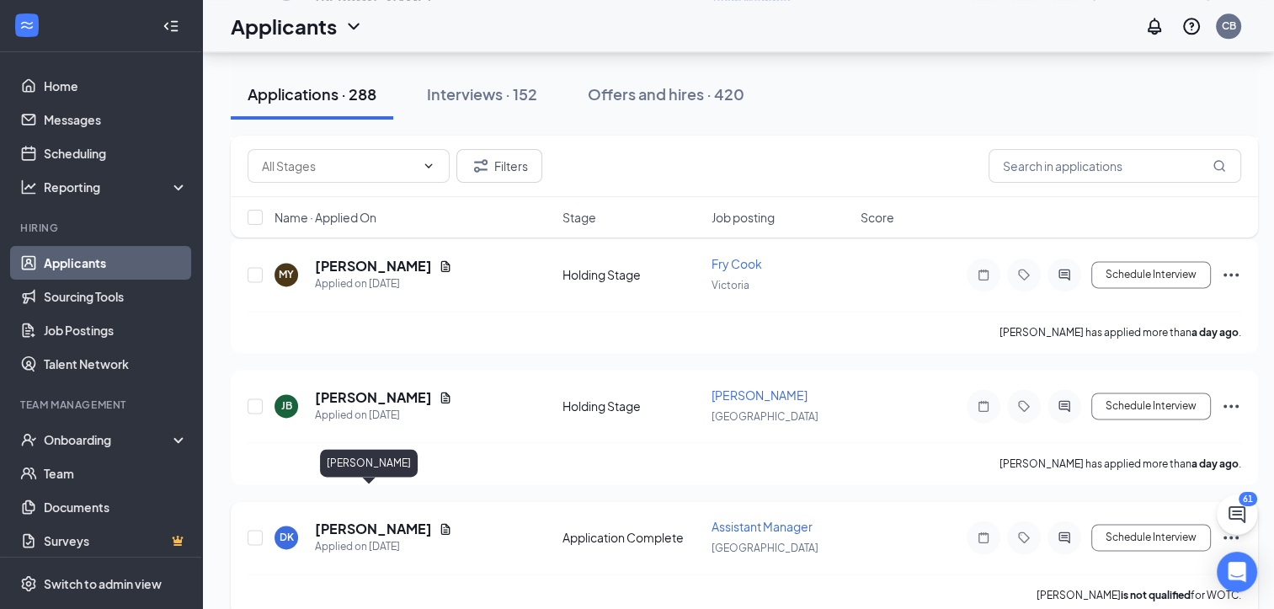
click at [334, 520] on h5 "[PERSON_NAME]" at bounding box center [373, 529] width 117 height 19
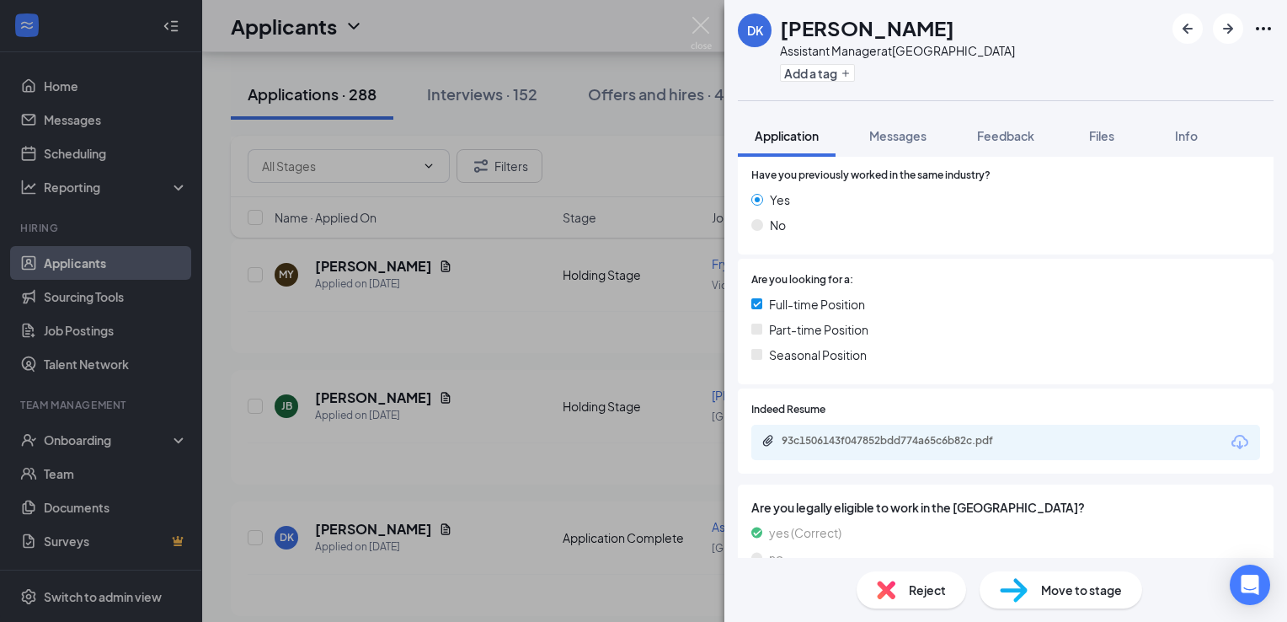
scroll to position [166, 0]
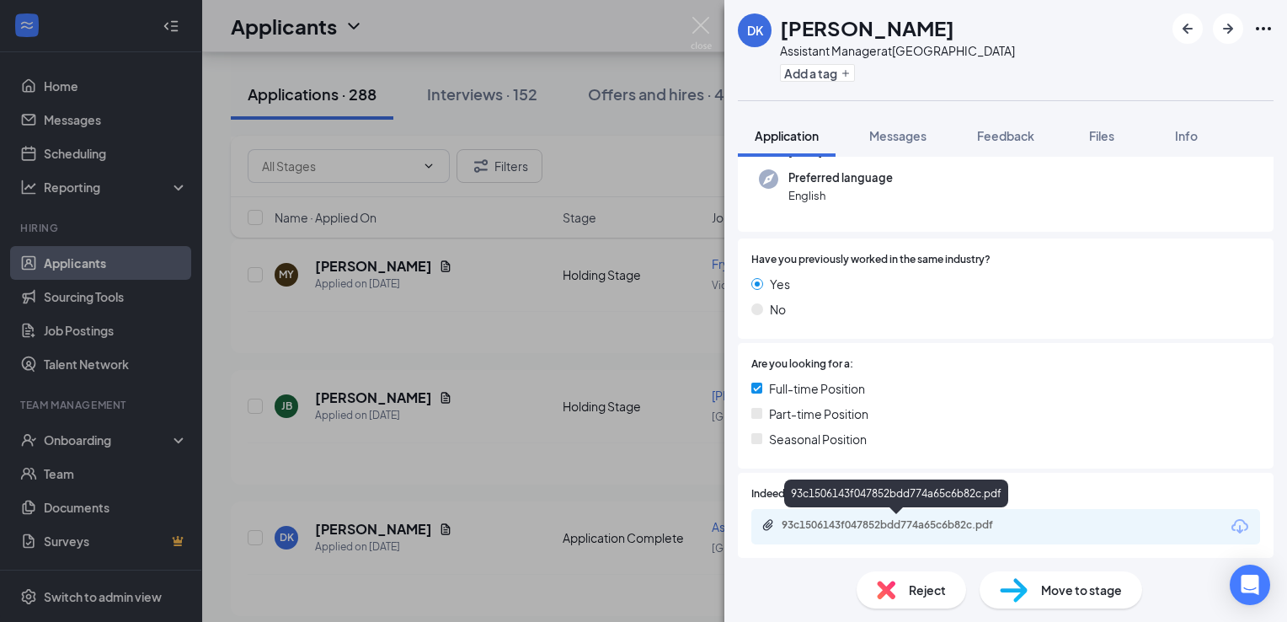
click at [855, 527] on div "93c1506143f047852bdd774a65c6b82c.pdf" at bounding box center [900, 524] width 236 height 13
